Goal: Find specific page/section: Find specific page/section

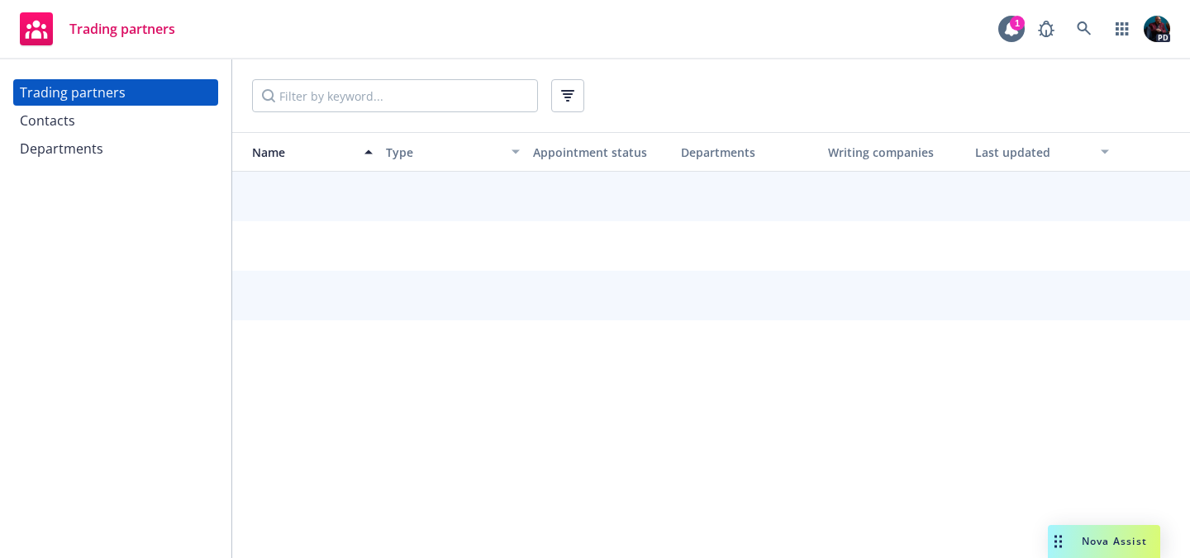
click at [102, 122] on div "Contacts" at bounding box center [116, 120] width 192 height 26
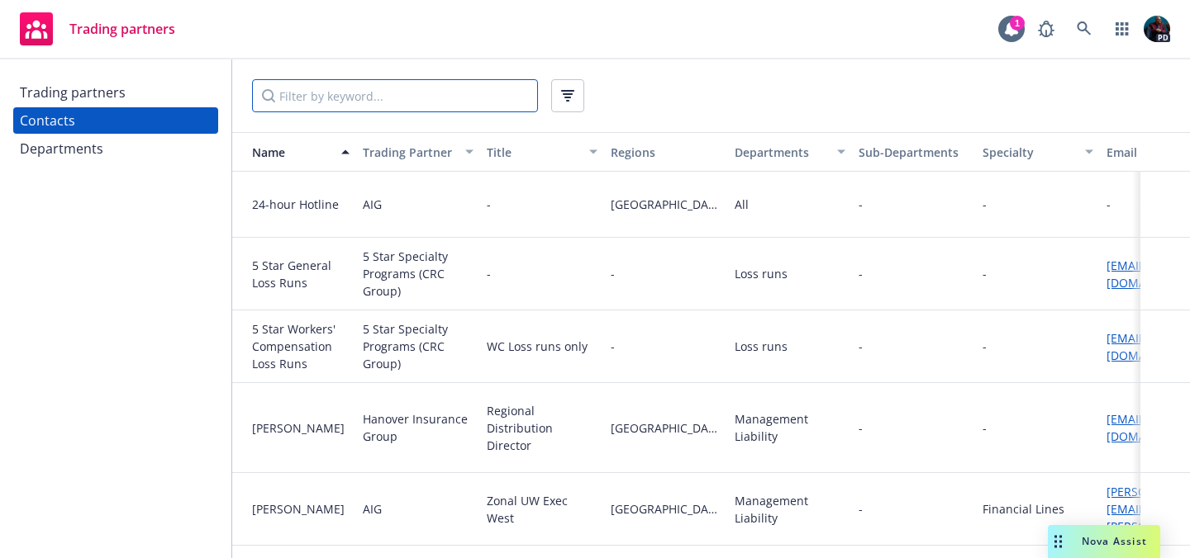
click at [323, 97] on input "Filter by keyword..." at bounding box center [395, 95] width 286 height 33
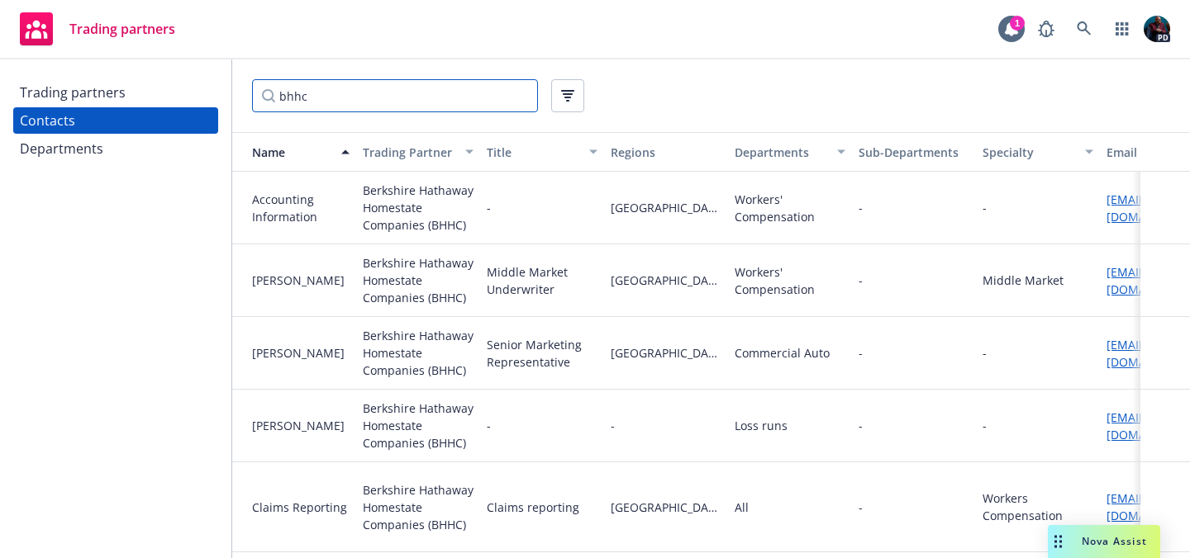
type input "bhhc"
